Goal: Complete application form: Complete application form

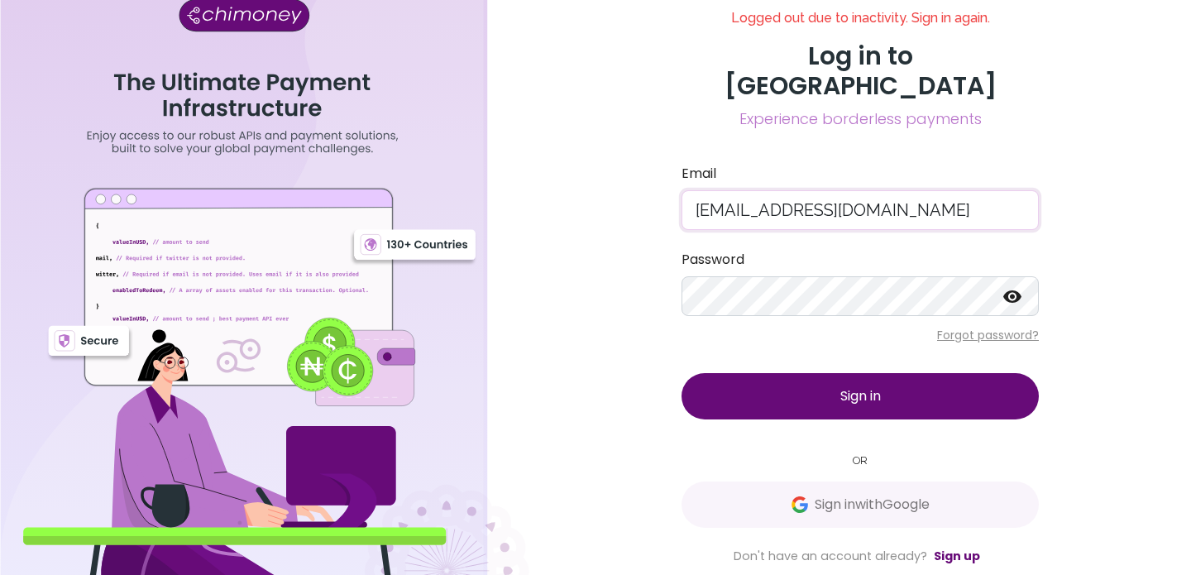
click at [842, 386] on span "Sign in" at bounding box center [860, 395] width 41 height 19
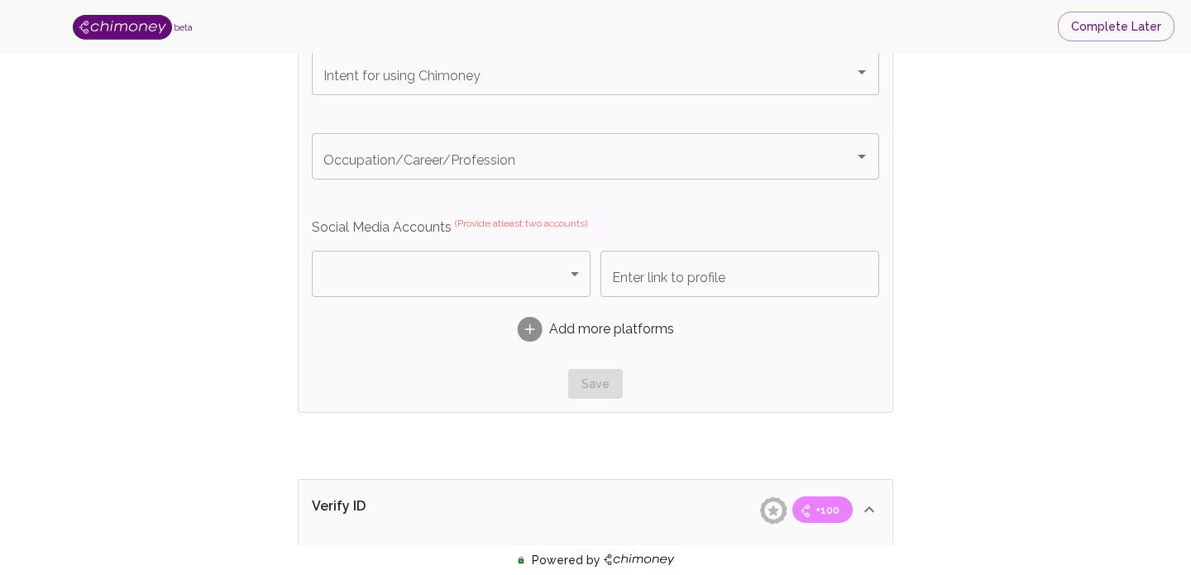
type input "Business Payments"
type input "Payments"
type input "Facebook"
type input "[URL][DOMAIN_NAME]"
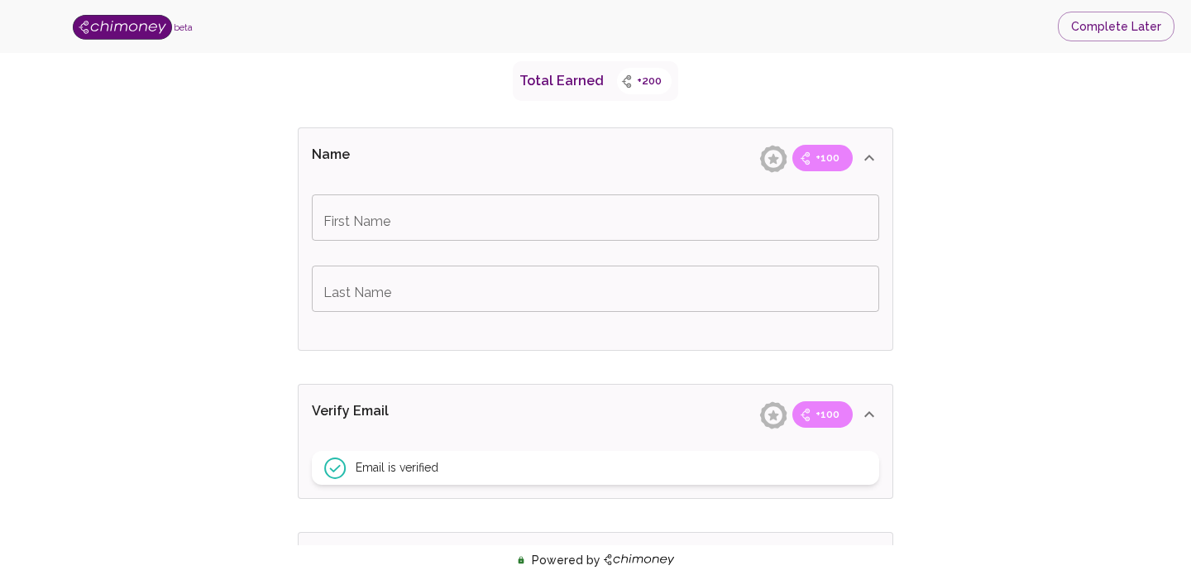
scroll to position [290, 0]
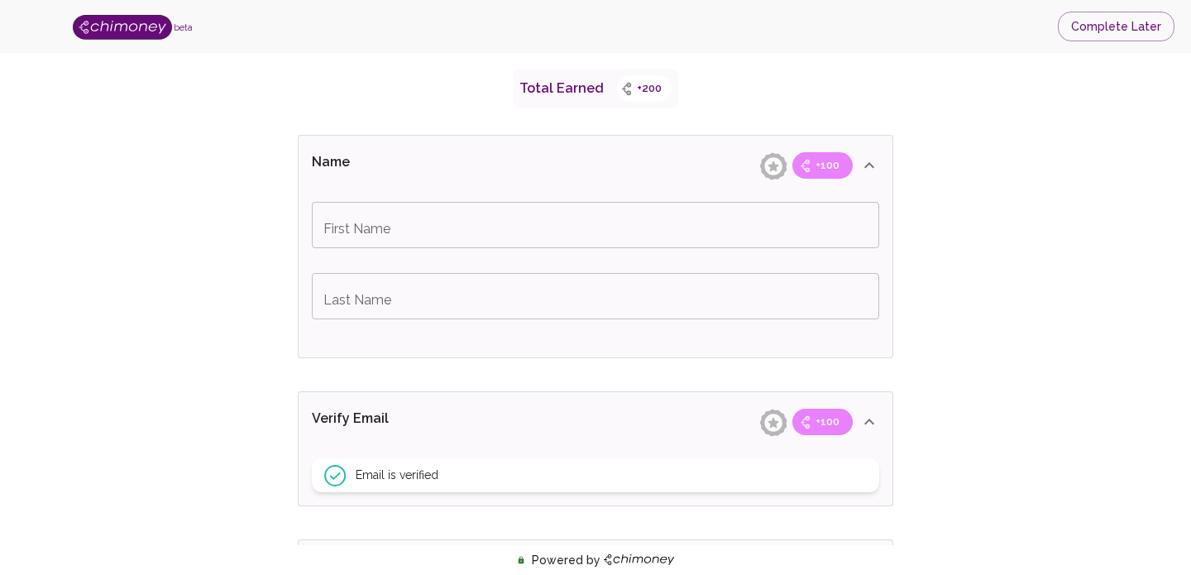
click at [525, 236] on input "First Name" at bounding box center [595, 225] width 567 height 46
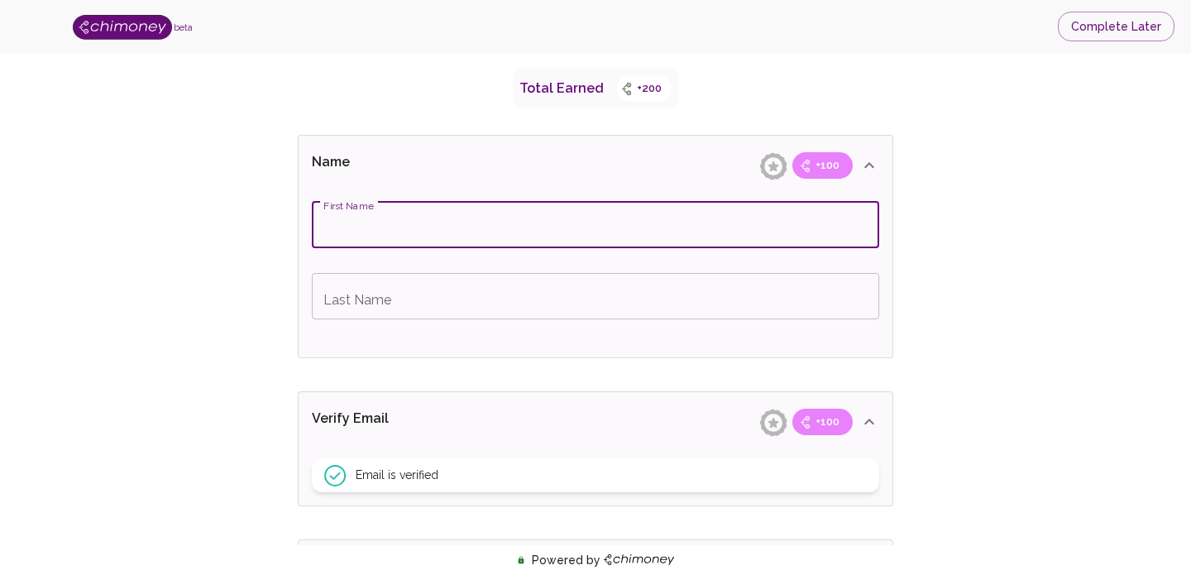
type input "[MEDICAL_DATA]"
type input "Azeez"
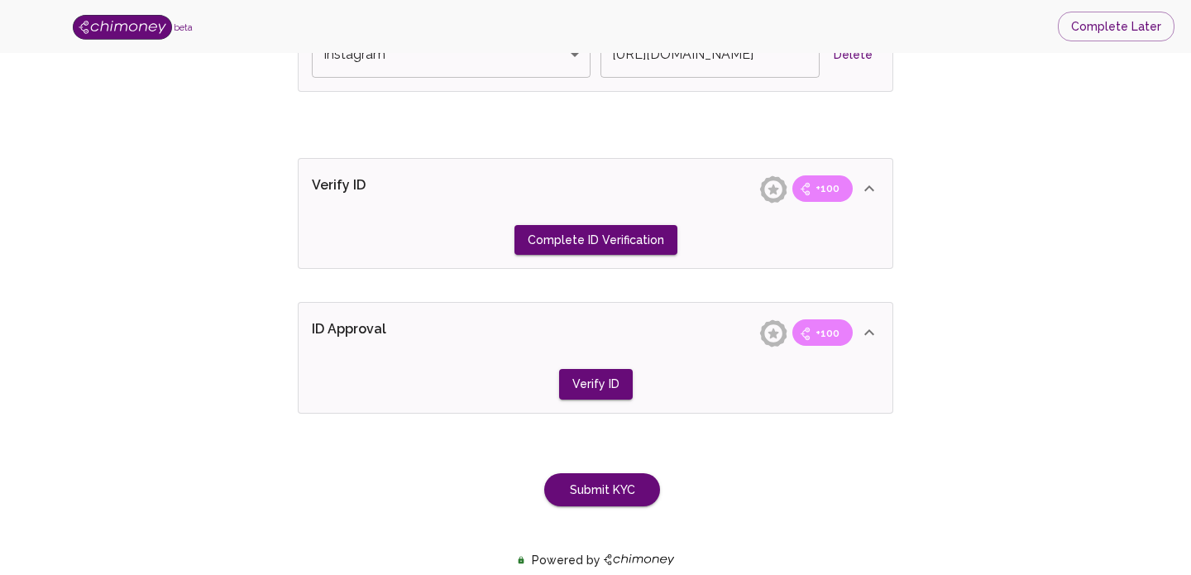
scroll to position [1351, 0]
